Goal: Information Seeking & Learning: Learn about a topic

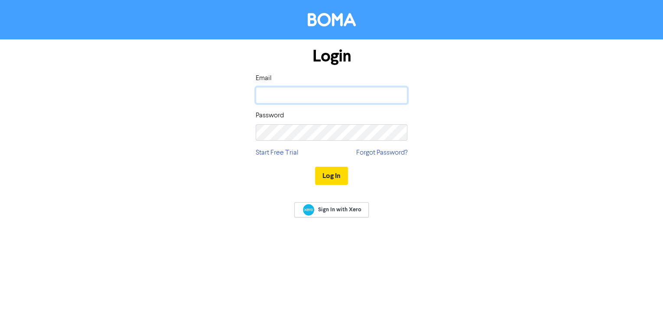
click at [323, 94] on input "email" at bounding box center [332, 95] width 152 height 16
type input "[EMAIL_ADDRESS][DOMAIN_NAME]"
click at [315, 167] on button "Log In" at bounding box center [331, 176] width 33 height 18
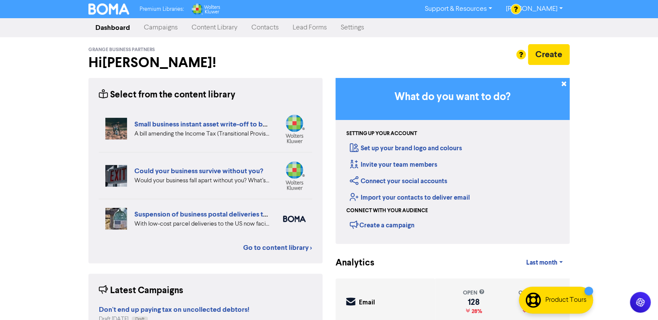
click at [212, 32] on link "Content Library" at bounding box center [215, 27] width 60 height 17
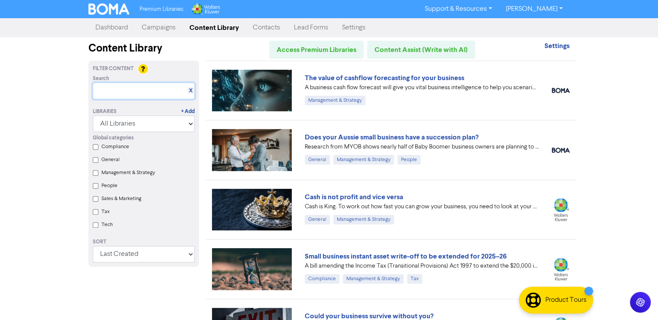
click at [130, 94] on input "text" at bounding box center [144, 91] width 102 height 16
type input "accountant"
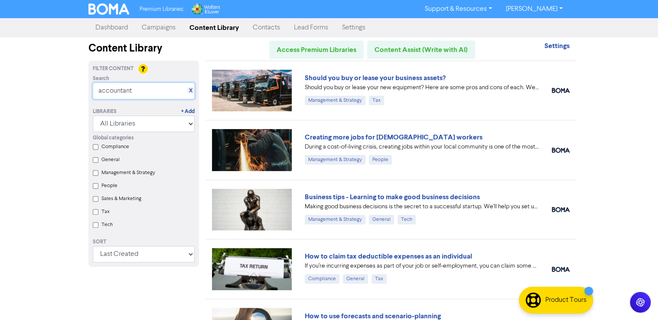
drag, startPoint x: 131, startPoint y: 94, endPoint x: 62, endPoint y: 101, distance: 69.7
click at [62, 101] on div "Premium Libraries: Support & Resources Video Tutorials FAQ & Guides Marketing E…" at bounding box center [329, 160] width 658 height 320
click at [103, 201] on label "Sales & Marketing" at bounding box center [121, 199] width 40 height 8
click at [98, 201] on Marketing "Sales & Marketing" at bounding box center [96, 199] width 6 height 6
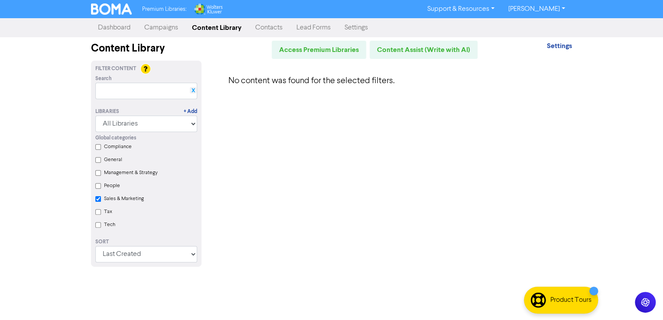
click at [194, 88] on link "X" at bounding box center [193, 91] width 3 height 7
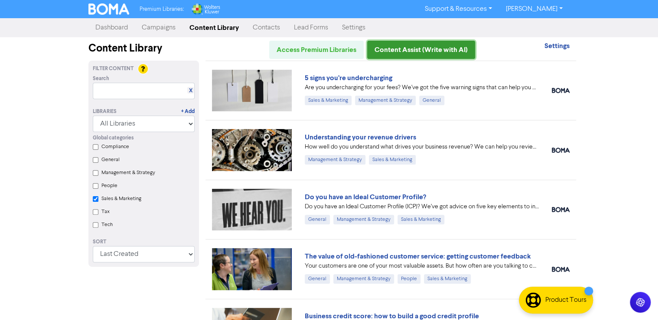
click at [432, 50] on link "Content Assist (Write with AI)" at bounding box center [421, 50] width 108 height 18
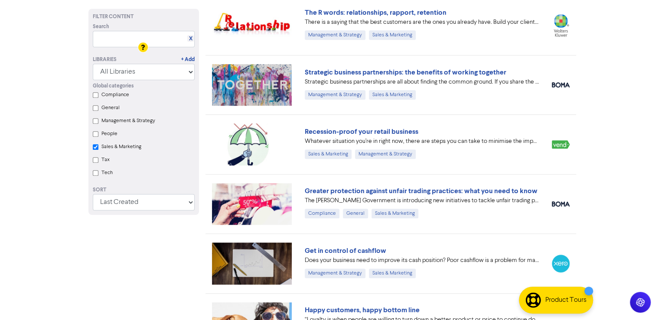
scroll to position [520, 0]
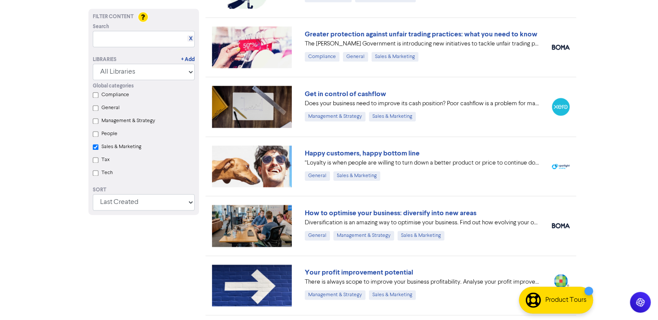
click at [94, 147] on Marketing "Sales & Marketing" at bounding box center [96, 147] width 6 height 6
checkbox Marketing "false"
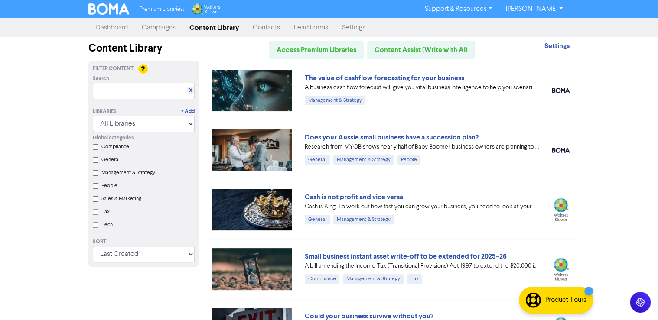
click at [95, 174] on Strategy "Management & Strategy" at bounding box center [96, 173] width 6 height 6
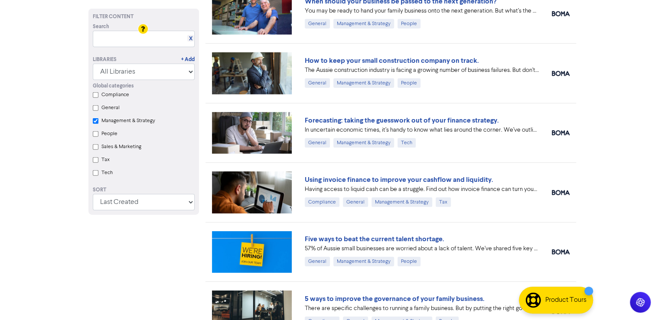
scroll to position [6175, 0]
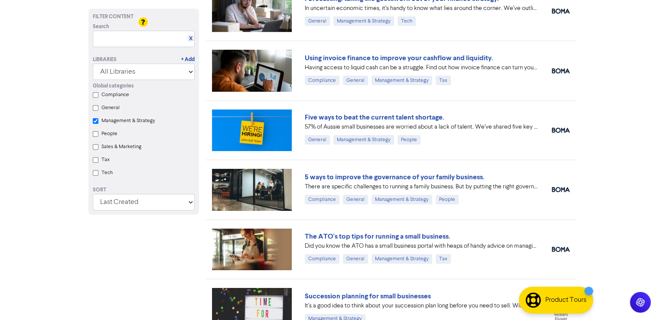
checkbox Strategy "true"
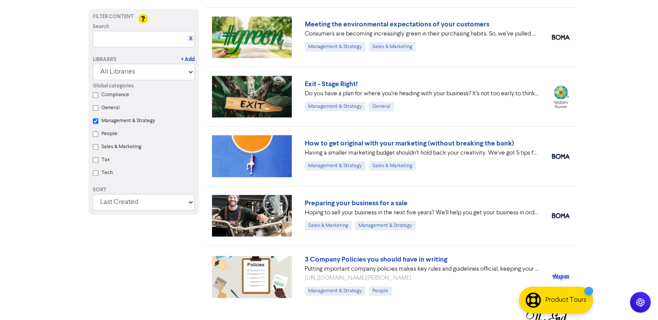
scroll to position [6856, 0]
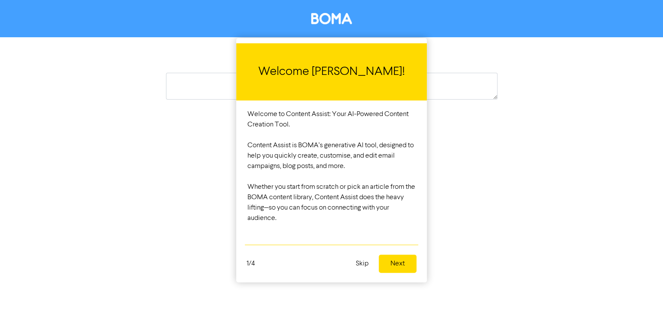
click at [392, 263] on button "Next" at bounding box center [398, 264] width 38 height 18
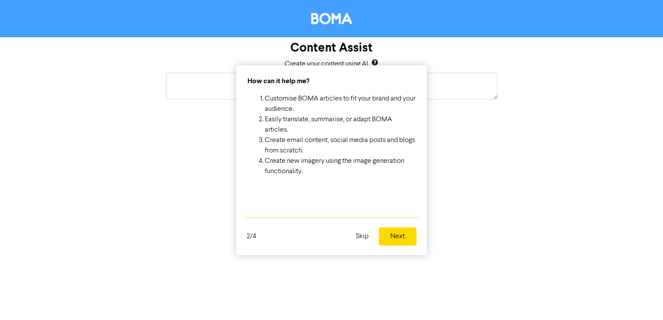
click at [402, 238] on button "Next" at bounding box center [398, 237] width 38 height 18
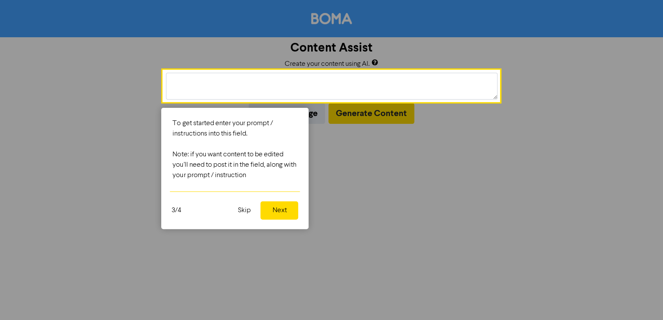
click at [295, 213] on button "Next" at bounding box center [280, 211] width 38 height 18
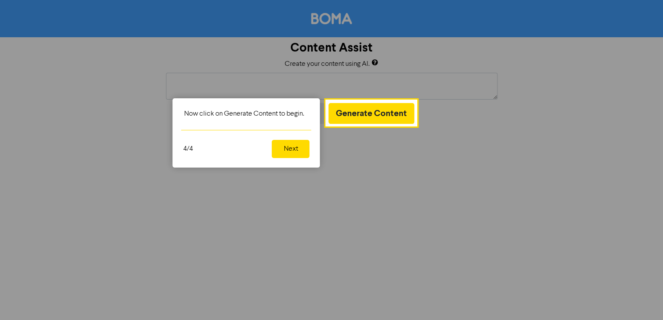
click at [292, 150] on button "Next" at bounding box center [291, 149] width 38 height 18
